Goal: Task Accomplishment & Management: Manage account settings

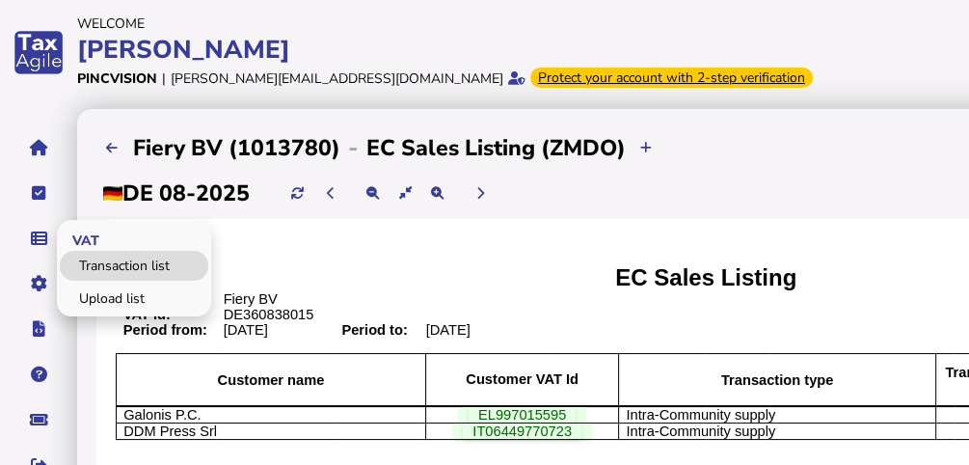
click at [85, 264] on link "Transaction list" at bounding box center [134, 266] width 149 height 30
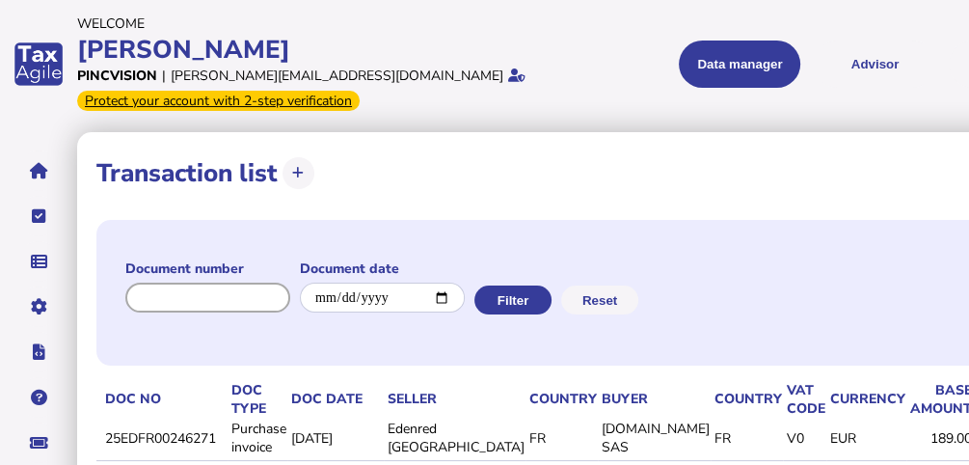
click at [206, 307] on input "input" at bounding box center [207, 298] width 165 height 30
paste input "**********"
type input "**********"
click at [526, 302] on button "Filter" at bounding box center [511, 299] width 77 height 29
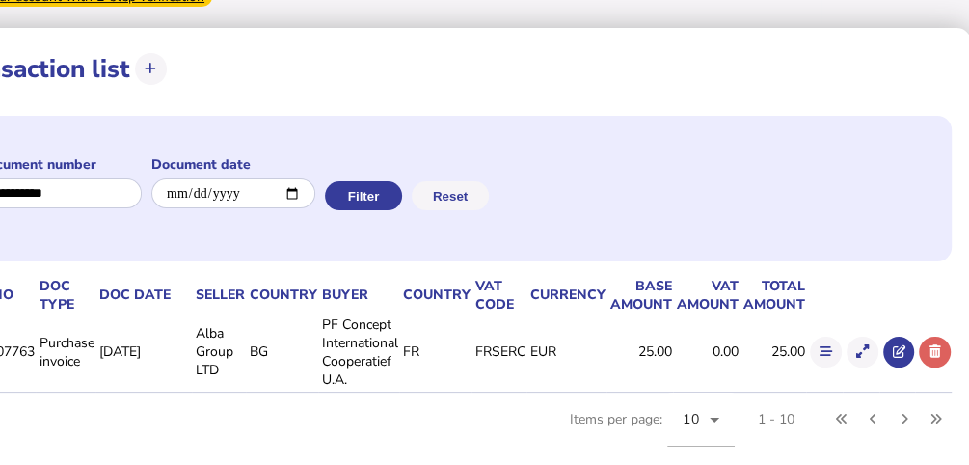
scroll to position [127, 166]
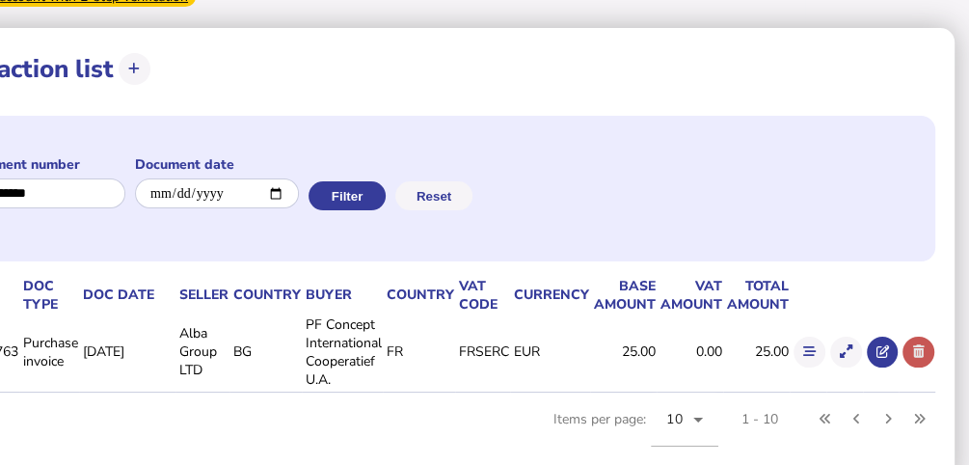
click at [914, 345] on icon at bounding box center [919, 351] width 12 height 13
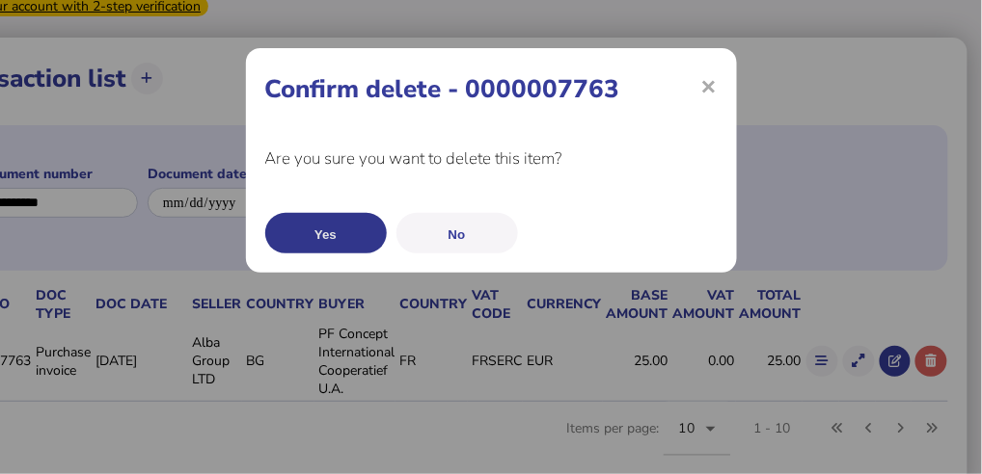
click at [313, 237] on button "Yes" at bounding box center [326, 233] width 122 height 41
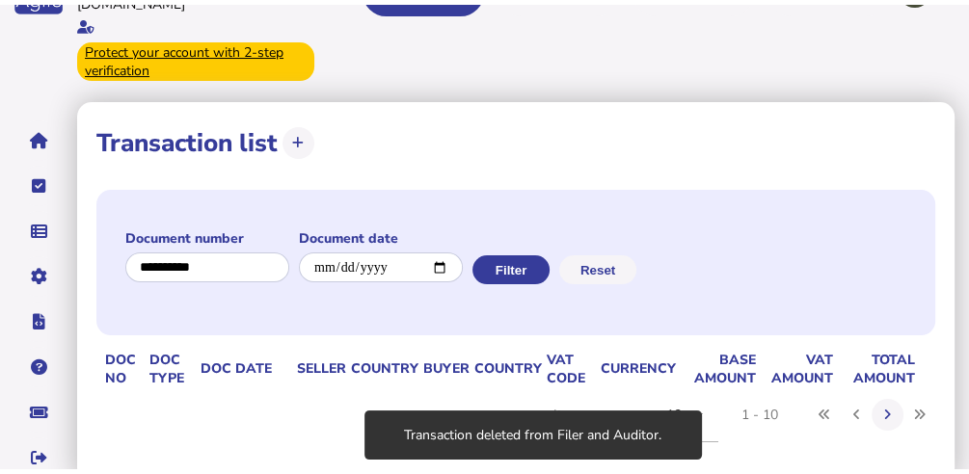
scroll to position [89, 0]
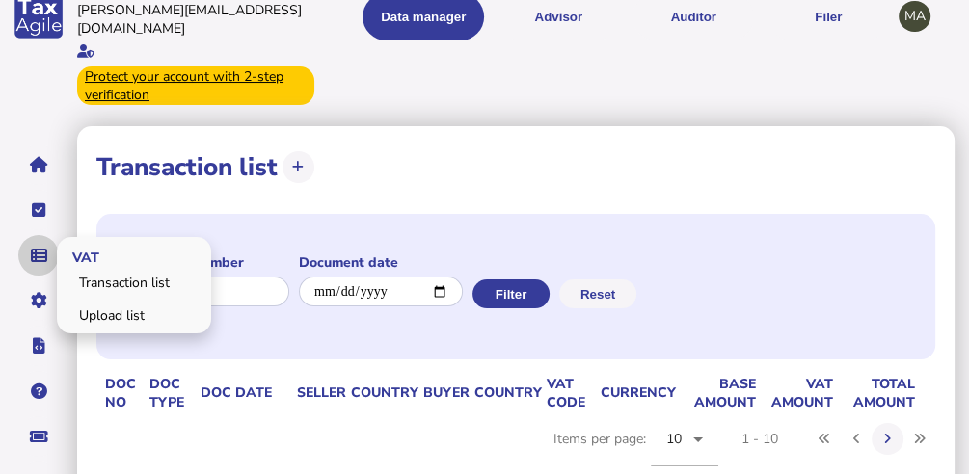
click at [41, 256] on icon "navigate application pages" at bounding box center [39, 256] width 16 height 1
click at [84, 301] on link "Upload list" at bounding box center [134, 316] width 149 height 30
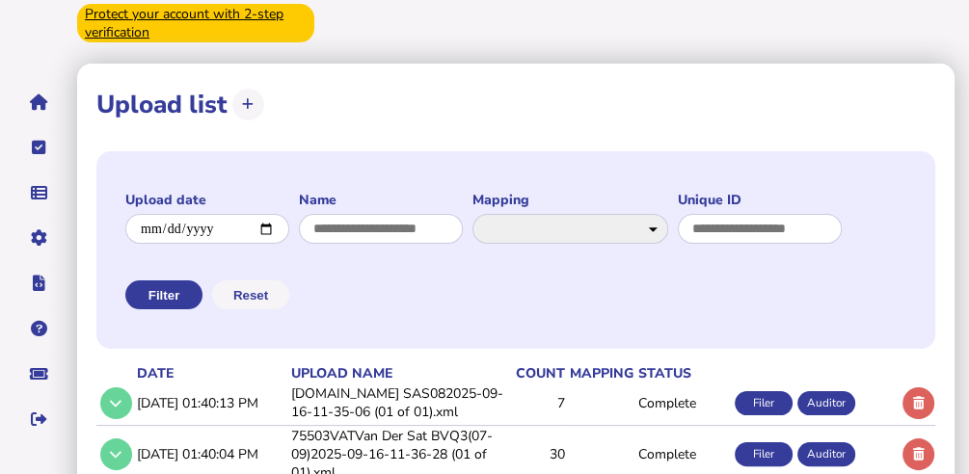
scroll to position [257, 0]
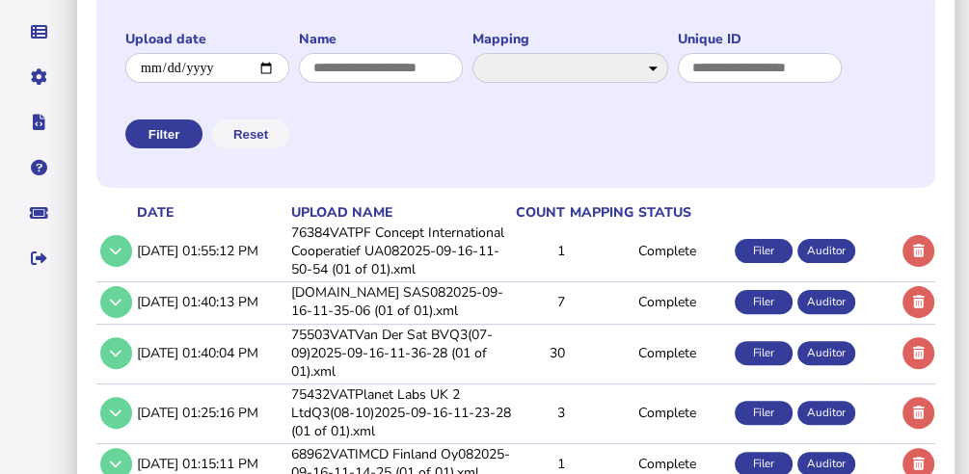
scroll to position [321, 0]
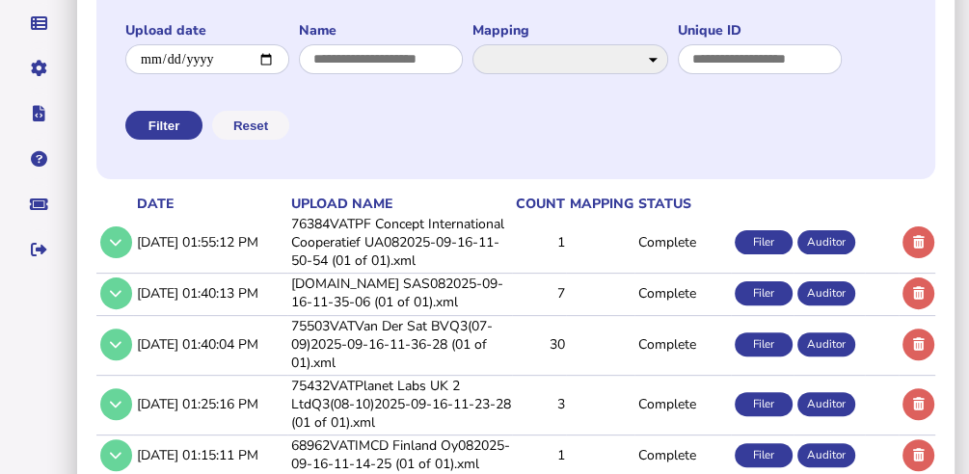
click at [503, 271] on td "76384VATPF Concept International Cooperatief UA082025-09-16-11-50-54 (01 of 01)…" at bounding box center [399, 242] width 225 height 57
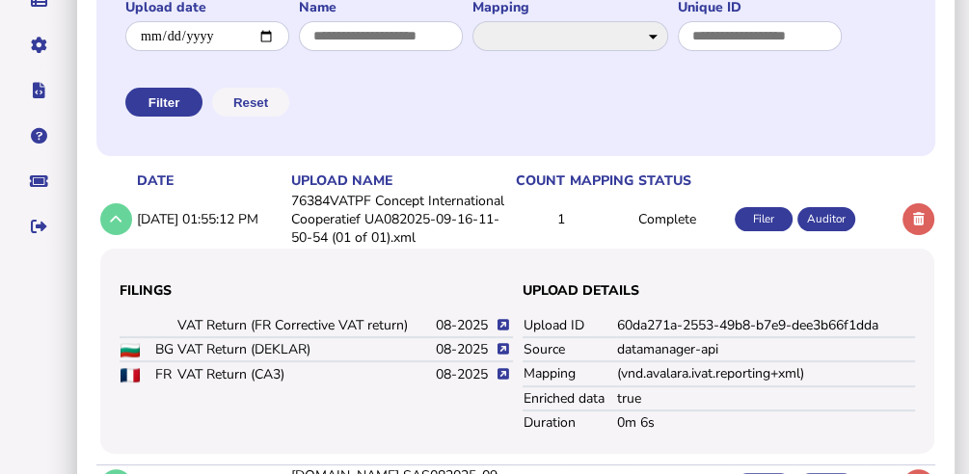
scroll to position [386, 0]
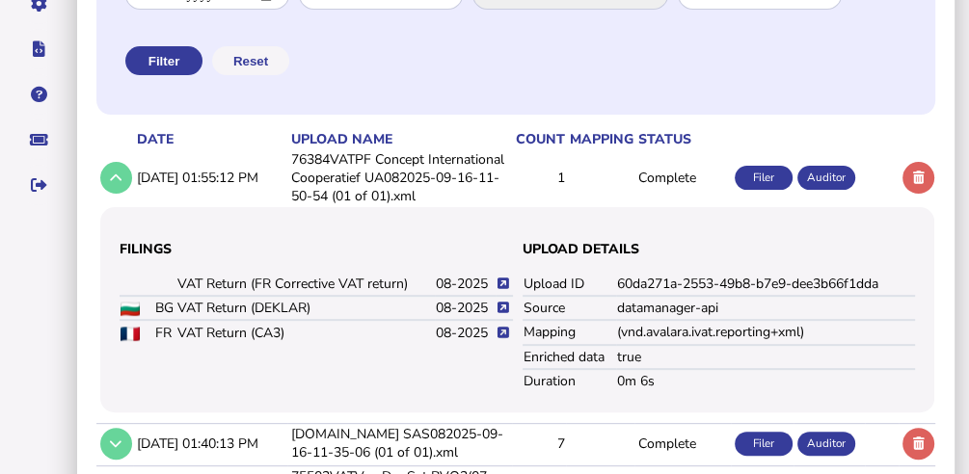
click at [501, 339] on icon at bounding box center [504, 333] width 12 height 13
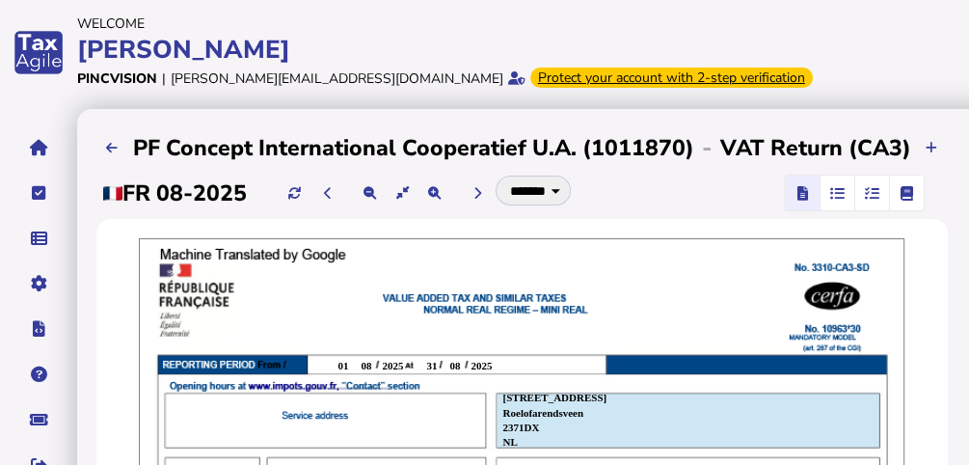
click at [855, 197] on span "button" at bounding box center [871, 193] width 32 height 35
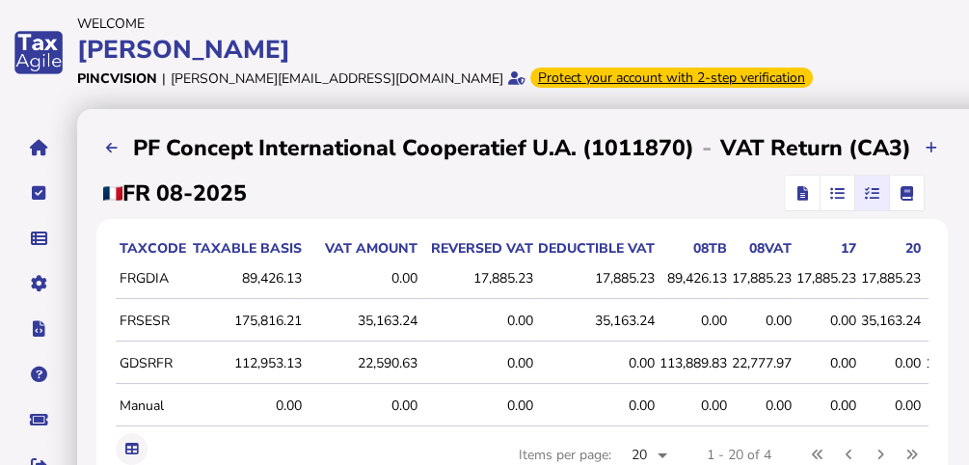
scroll to position [128, 0]
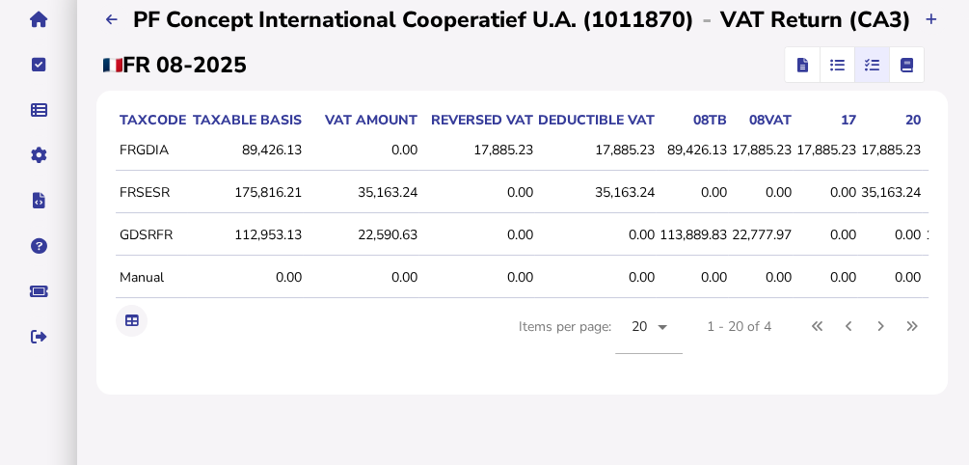
click at [797, 53] on span "button" at bounding box center [802, 64] width 28 height 35
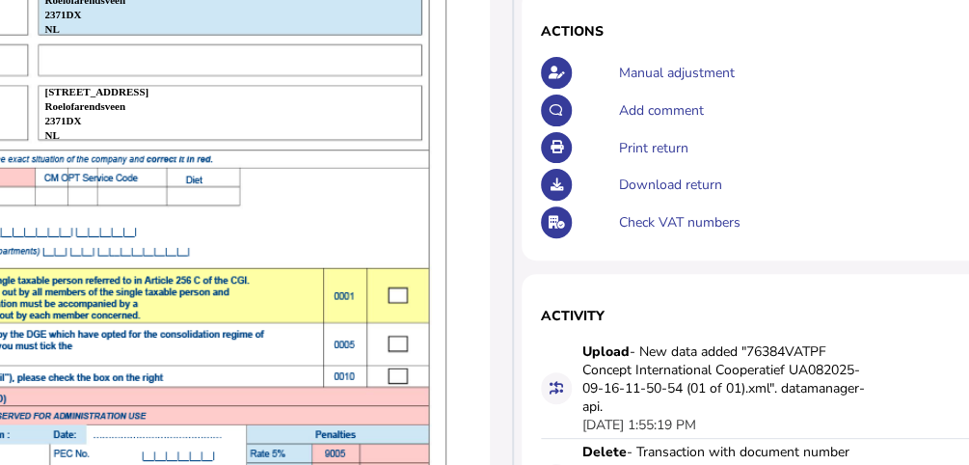
scroll to position [321, 458]
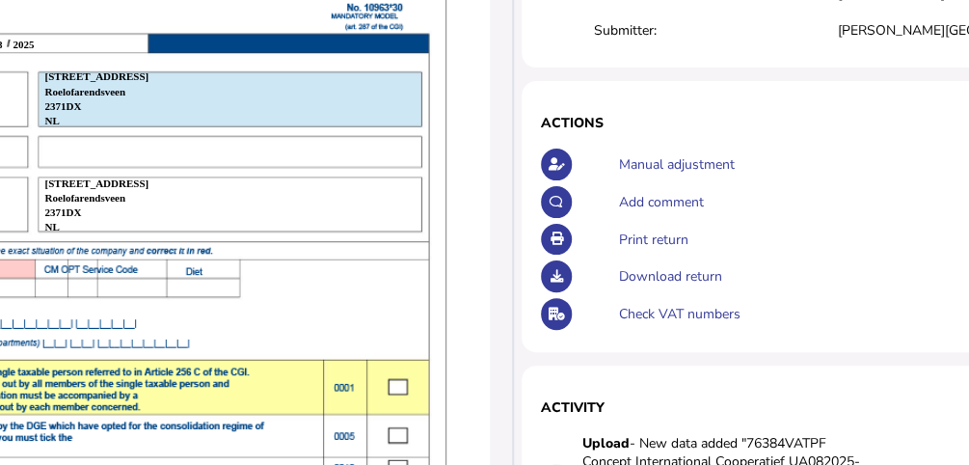
click at [625, 226] on div "Print return" at bounding box center [978, 240] width 731 height 38
drag, startPoint x: 497, startPoint y: 462, endPoint x: 324, endPoint y: 444, distance: 173.6
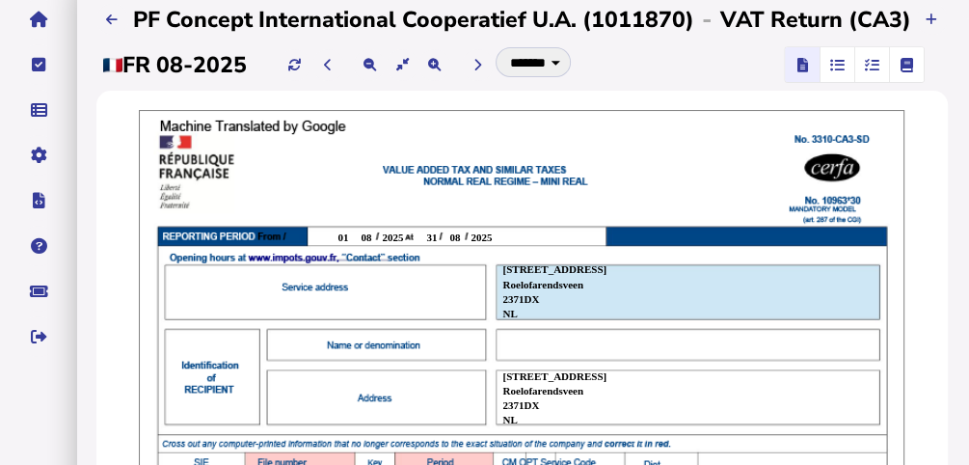
scroll to position [0, 0]
